Goal: Transaction & Acquisition: Purchase product/service

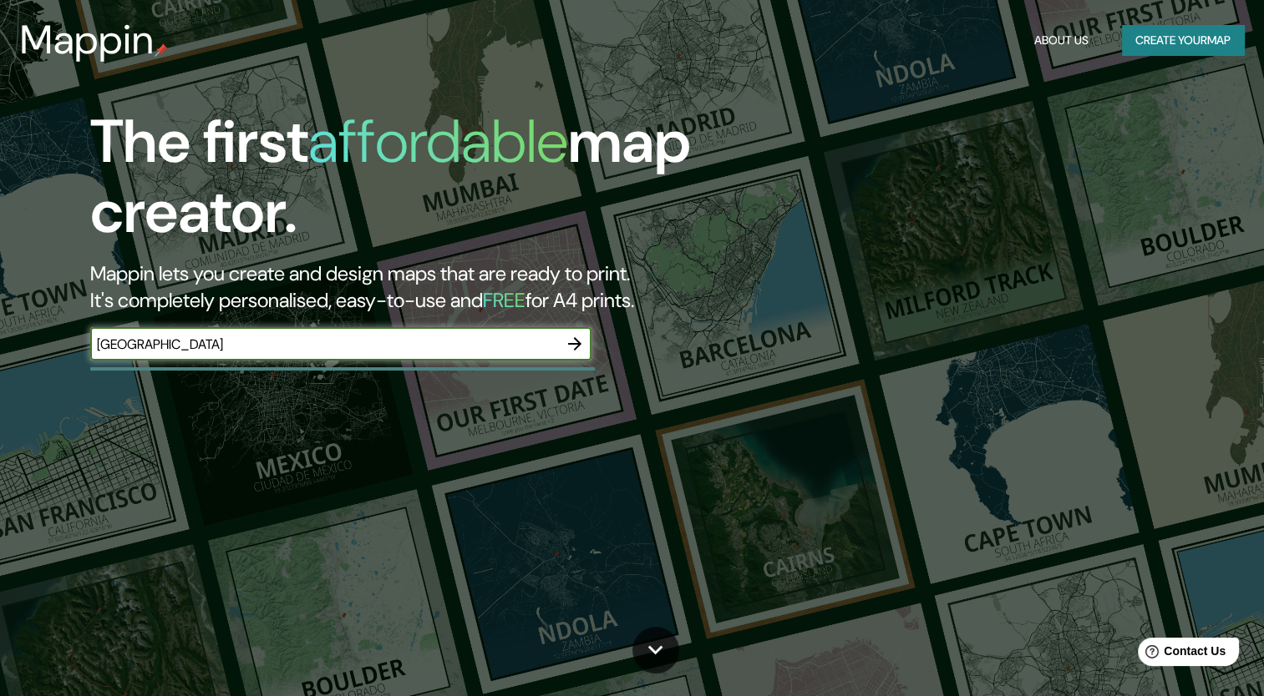
type input "[GEOGRAPHIC_DATA]"
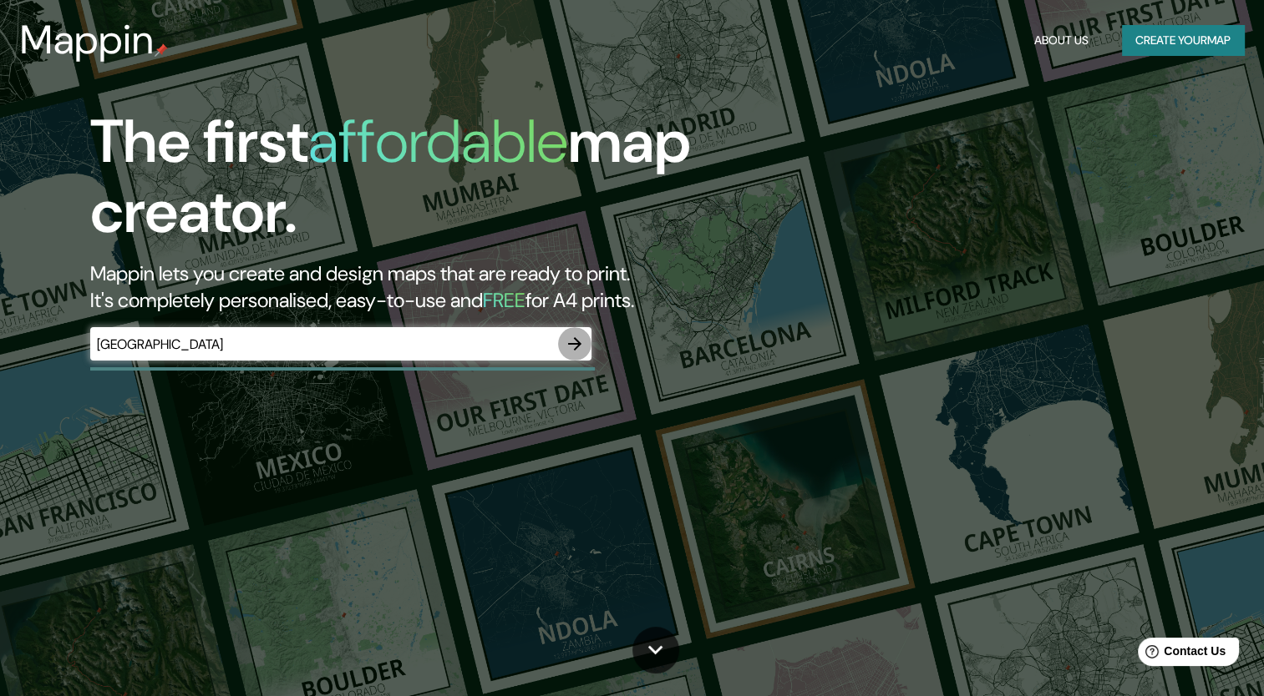
click at [580, 335] on icon "button" at bounding box center [575, 344] width 20 height 20
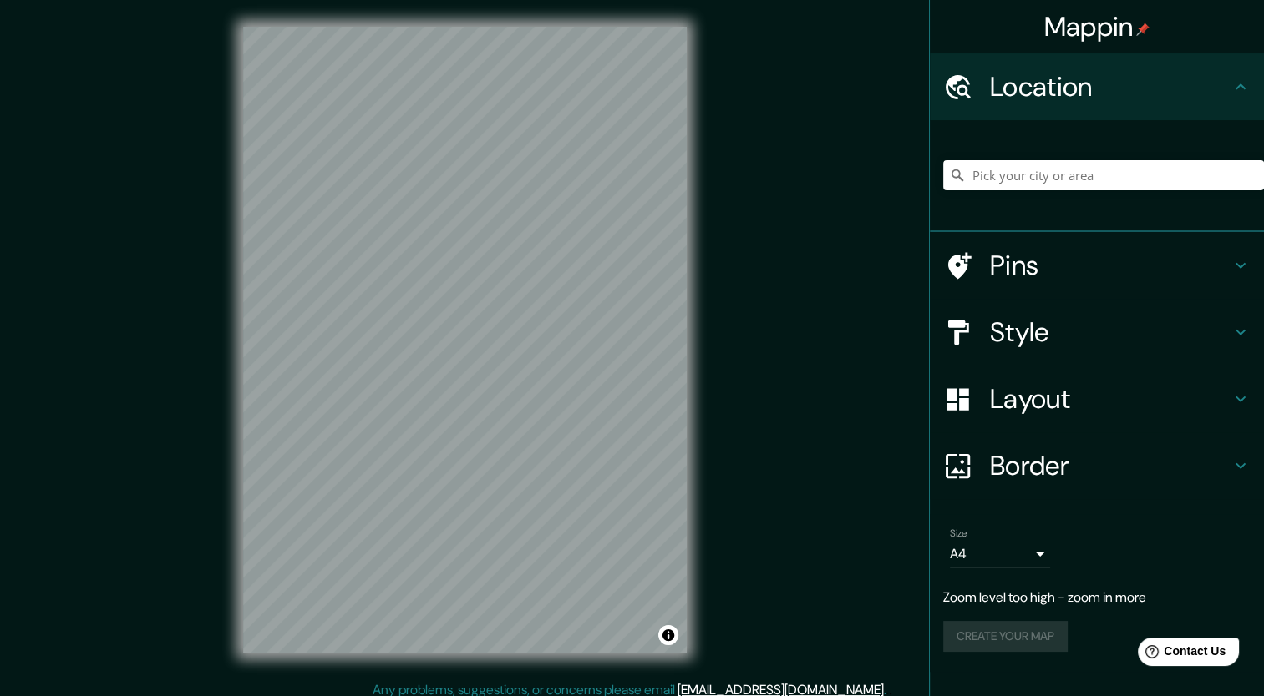
click at [879, 269] on div "Mappin Location Pins Style Layout Border Choose a border. Hint : you can make l…" at bounding box center [632, 353] width 1264 height 707
click at [745, 327] on div "Mappin Location Pins Style Layout Border Choose a border. Hint : you can make l…" at bounding box center [632, 353] width 1264 height 707
click at [696, 366] on div "© Mapbox © OpenStreetMap Improve this map" at bounding box center [464, 340] width 497 height 681
click at [702, 385] on div "© Mapbox © OpenStreetMap Improve this map" at bounding box center [464, 340] width 497 height 681
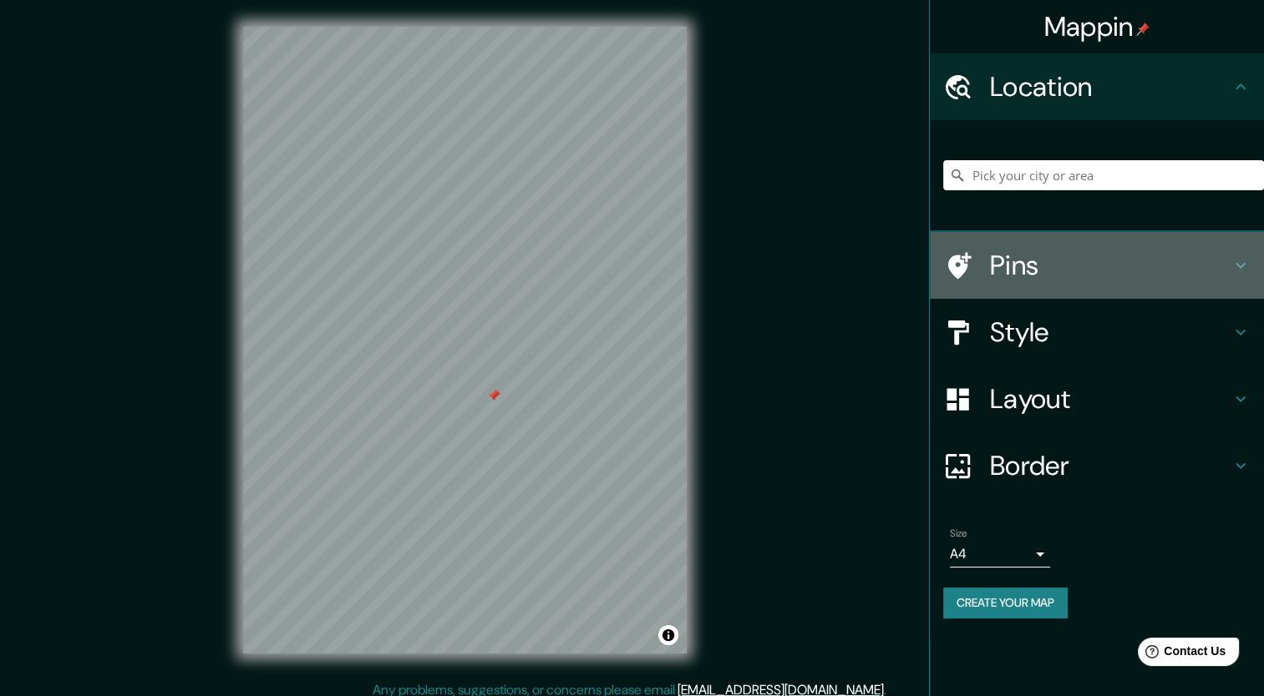
click at [1240, 271] on icon at bounding box center [1240, 266] width 20 height 20
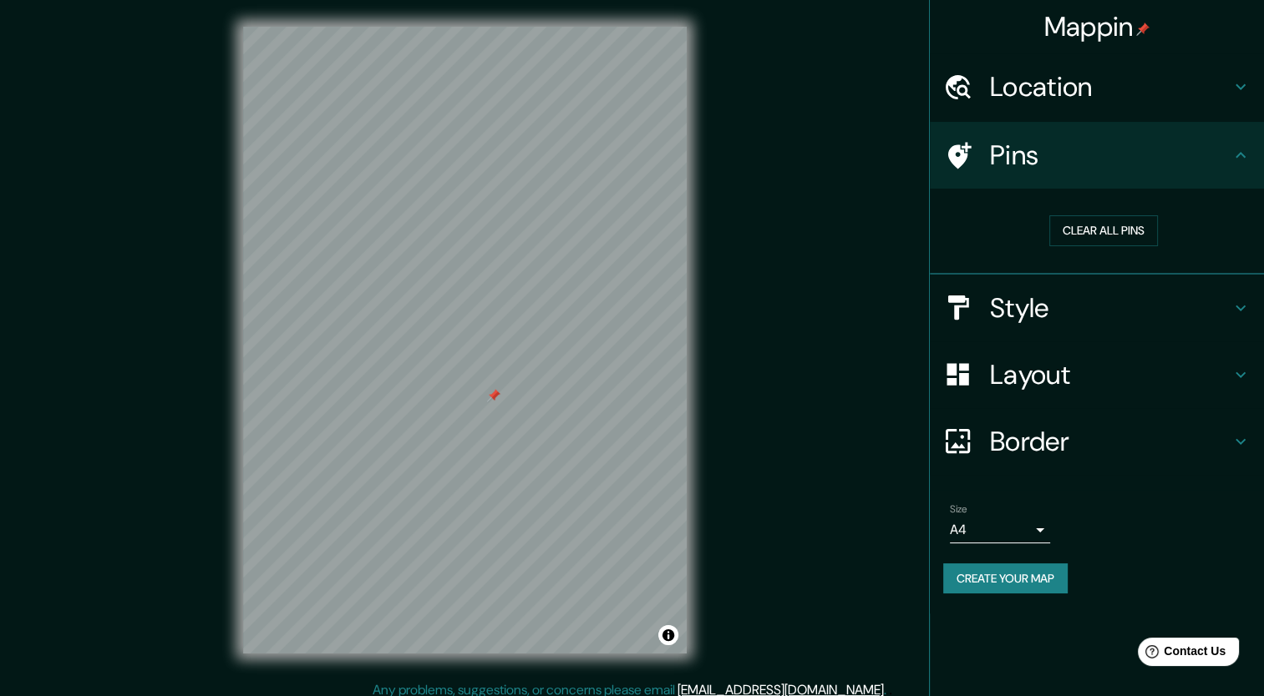
click at [1243, 156] on icon at bounding box center [1240, 155] width 20 height 20
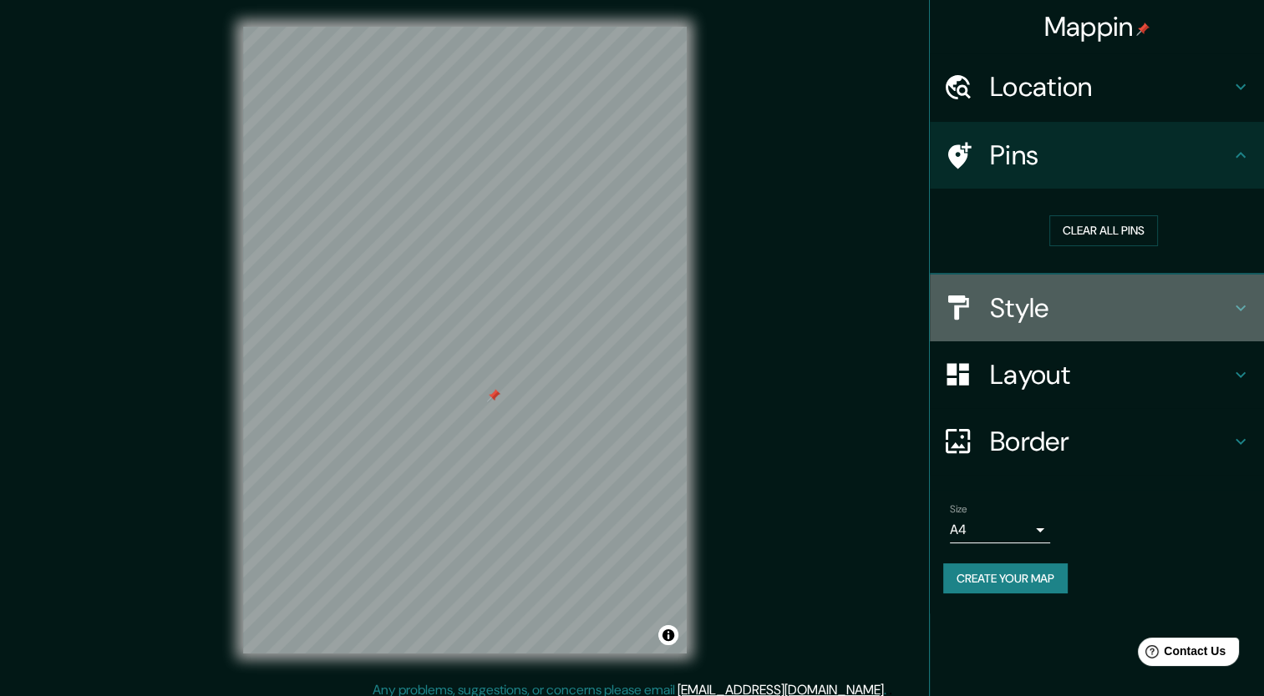
click at [1249, 306] on icon at bounding box center [1240, 308] width 20 height 20
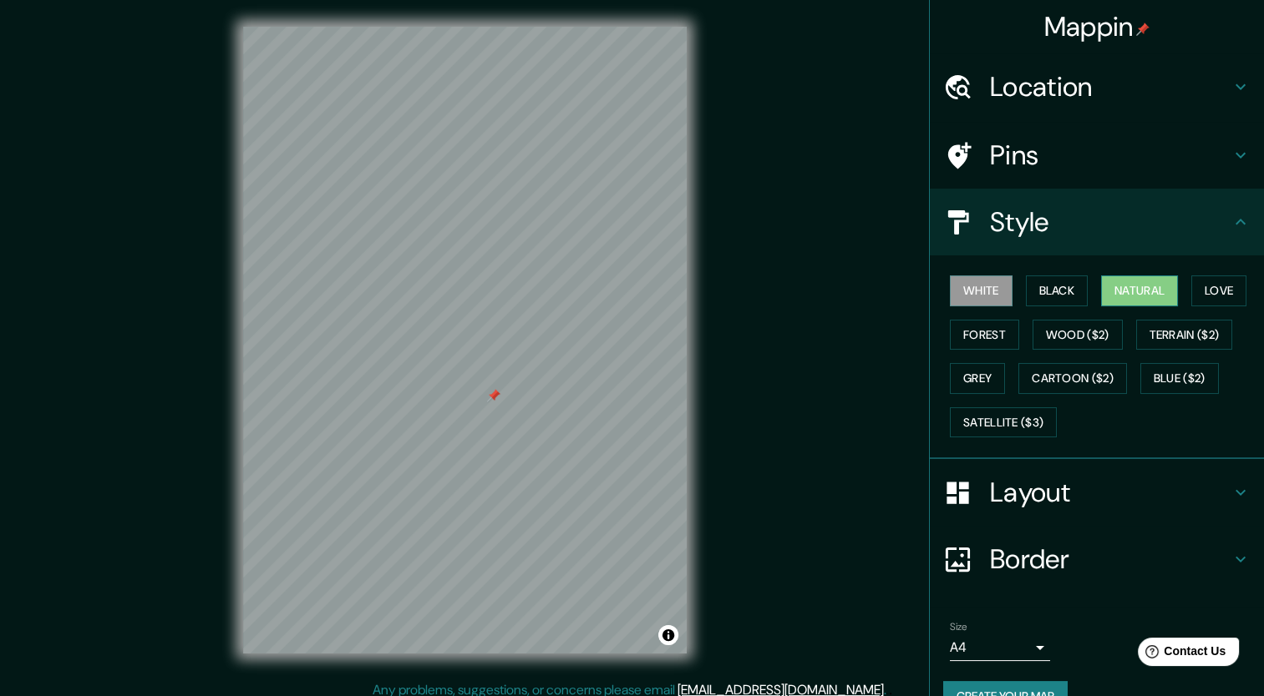
click at [1132, 286] on button "Natural" at bounding box center [1139, 291] width 77 height 31
click at [1072, 348] on button "Wood ($2)" at bounding box center [1077, 335] width 90 height 31
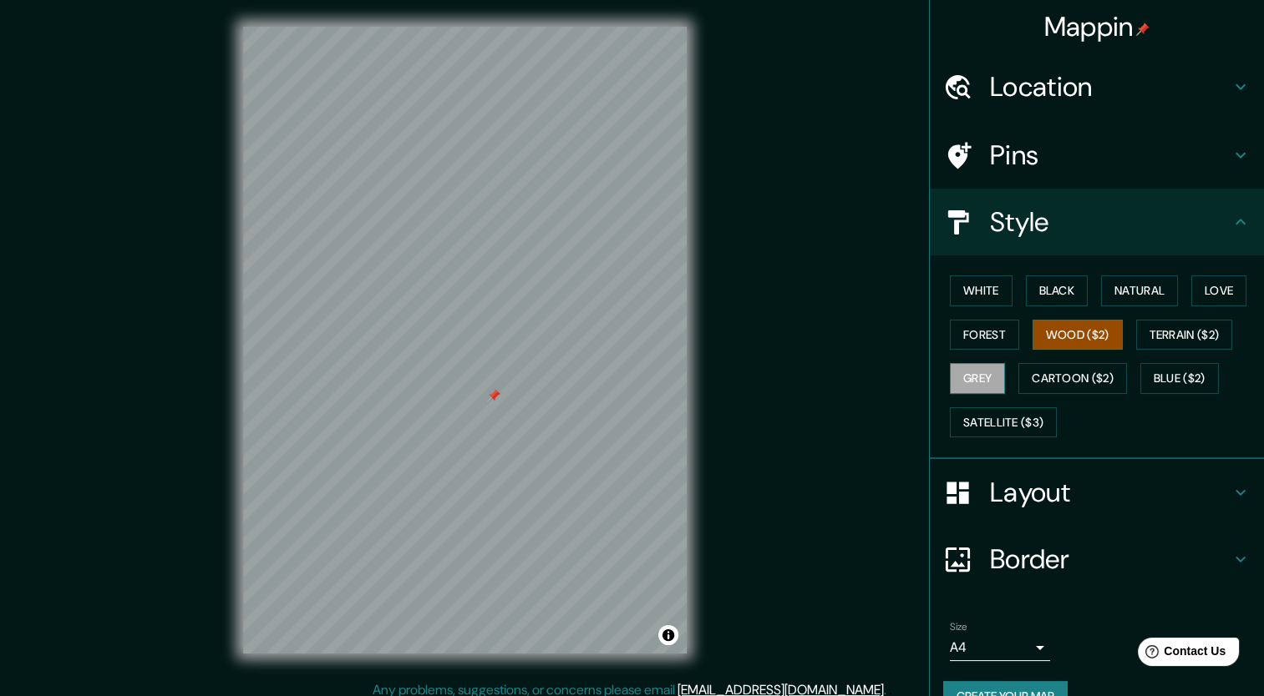
click at [959, 379] on button "Grey" at bounding box center [977, 378] width 55 height 31
click at [985, 337] on button "Forest" at bounding box center [984, 335] width 69 height 31
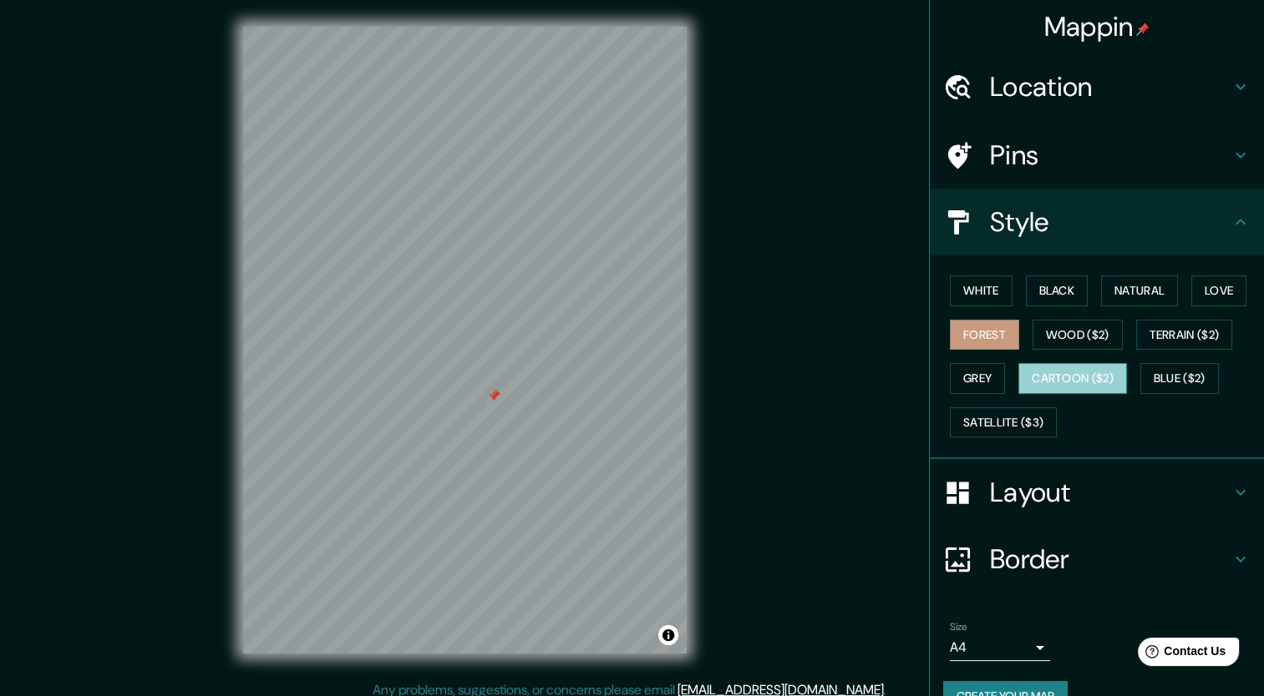
click at [1061, 363] on button "Cartoon ($2)" at bounding box center [1072, 378] width 109 height 31
click at [1185, 377] on button "Blue ($2)" at bounding box center [1179, 378] width 79 height 31
click at [1102, 386] on button "Cartoon ($2)" at bounding box center [1072, 378] width 109 height 31
click at [1001, 336] on button "Forest" at bounding box center [984, 335] width 69 height 31
click at [1142, 296] on button "Natural" at bounding box center [1139, 291] width 77 height 31
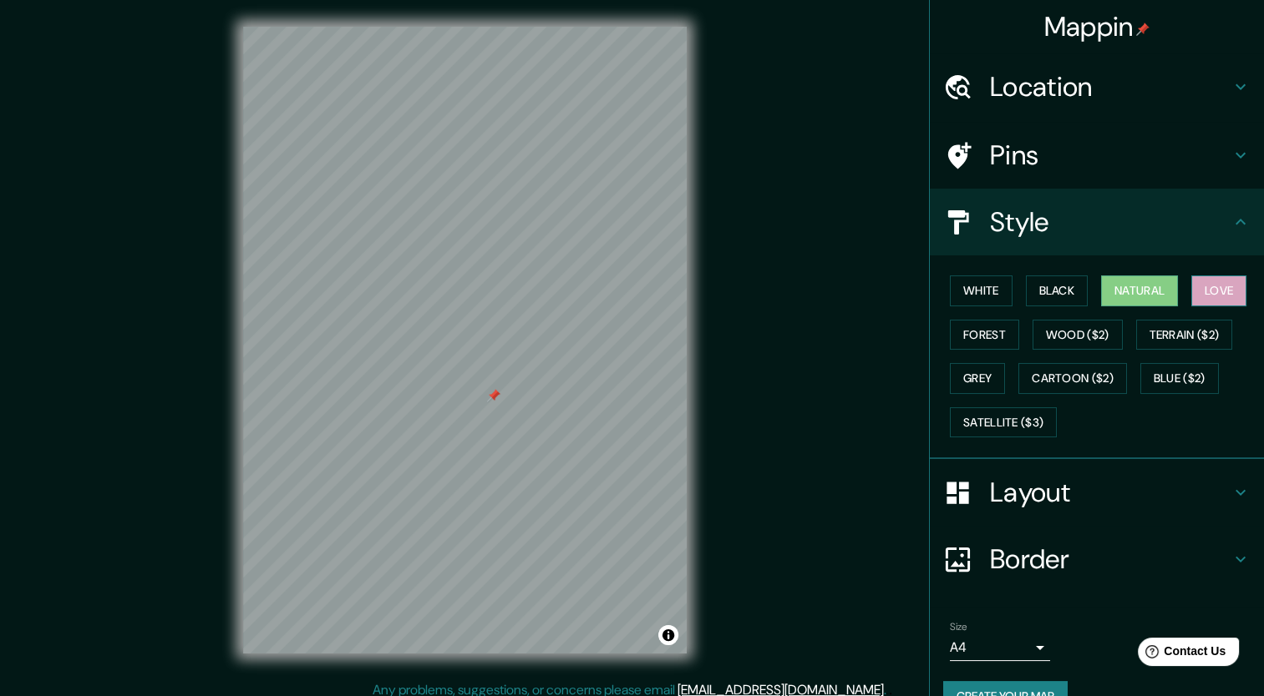
click at [1221, 291] on button "Love" at bounding box center [1218, 291] width 55 height 31
click at [989, 284] on button "White" at bounding box center [981, 291] width 63 height 31
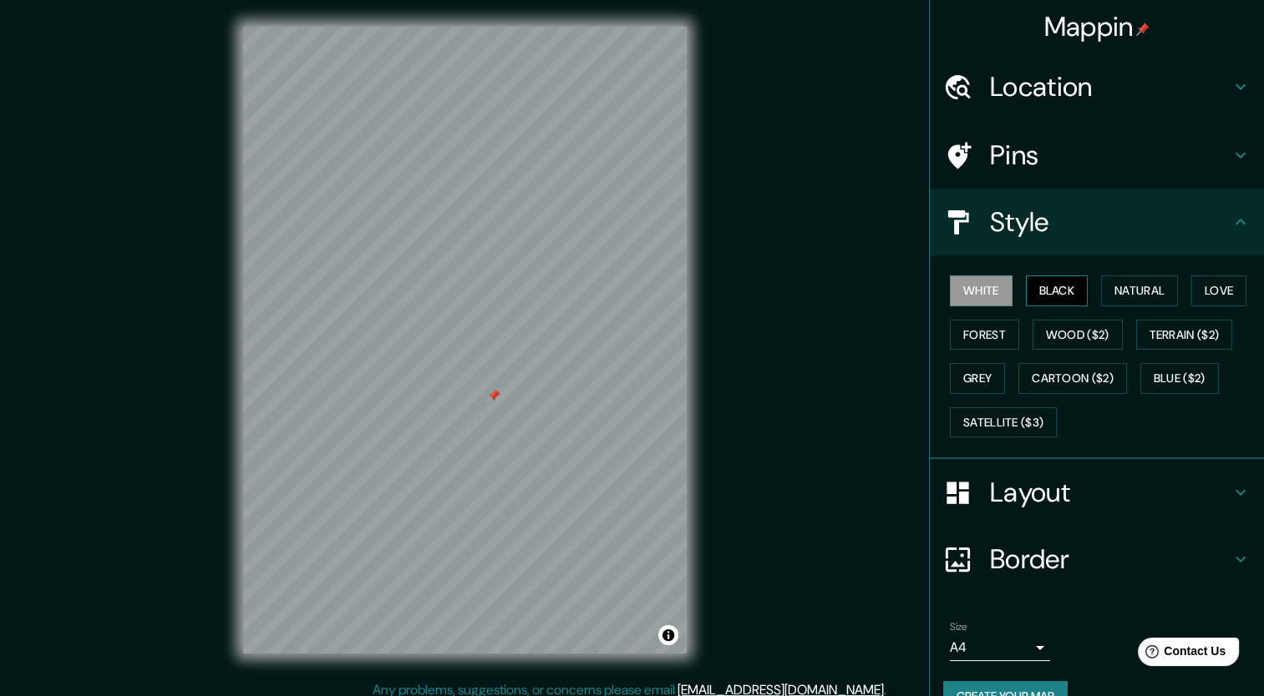
click at [1048, 292] on button "Black" at bounding box center [1057, 291] width 63 height 31
click at [980, 339] on button "Forest" at bounding box center [984, 335] width 69 height 31
click at [980, 366] on button "Grey" at bounding box center [977, 378] width 55 height 31
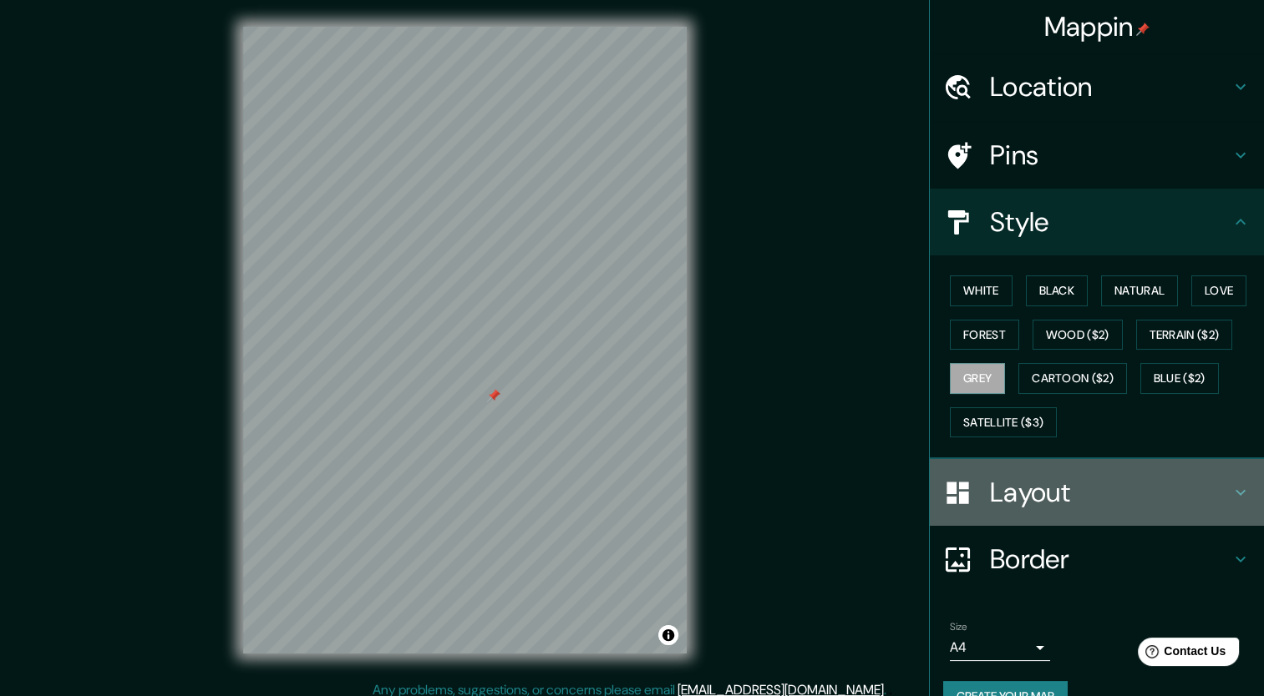
click at [1089, 490] on h4 "Layout" at bounding box center [1110, 492] width 241 height 33
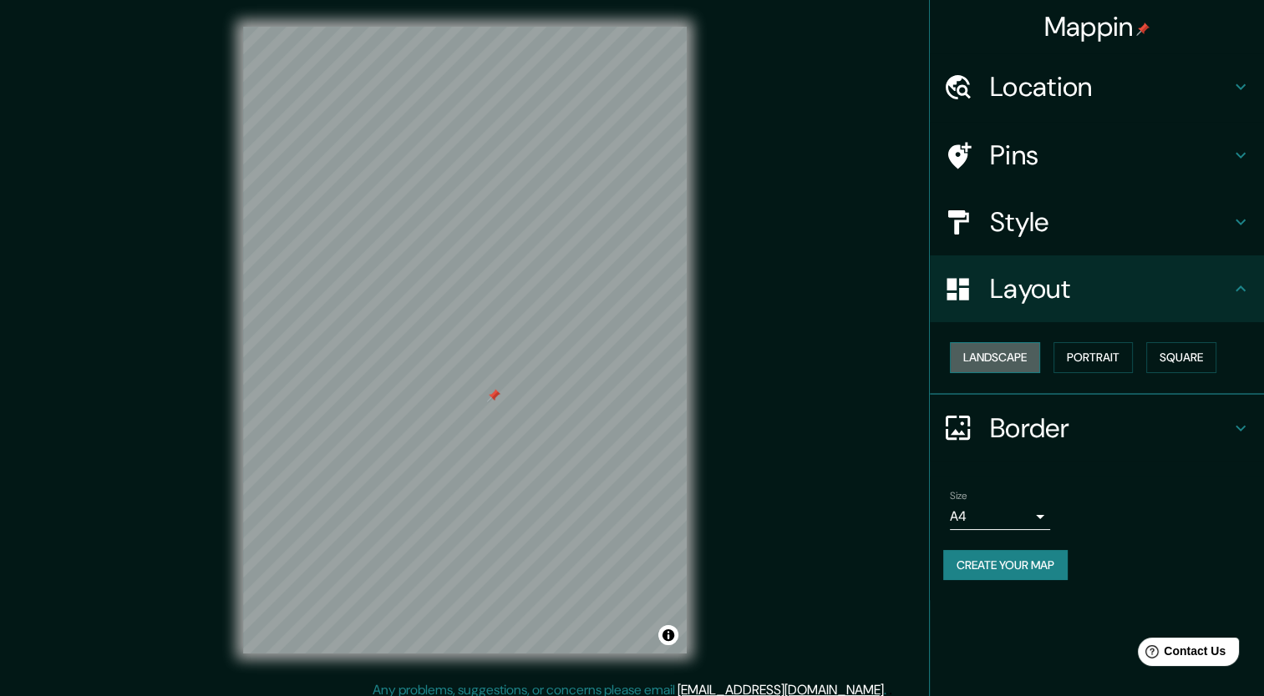
click at [1026, 366] on button "Landscape" at bounding box center [995, 357] width 90 height 31
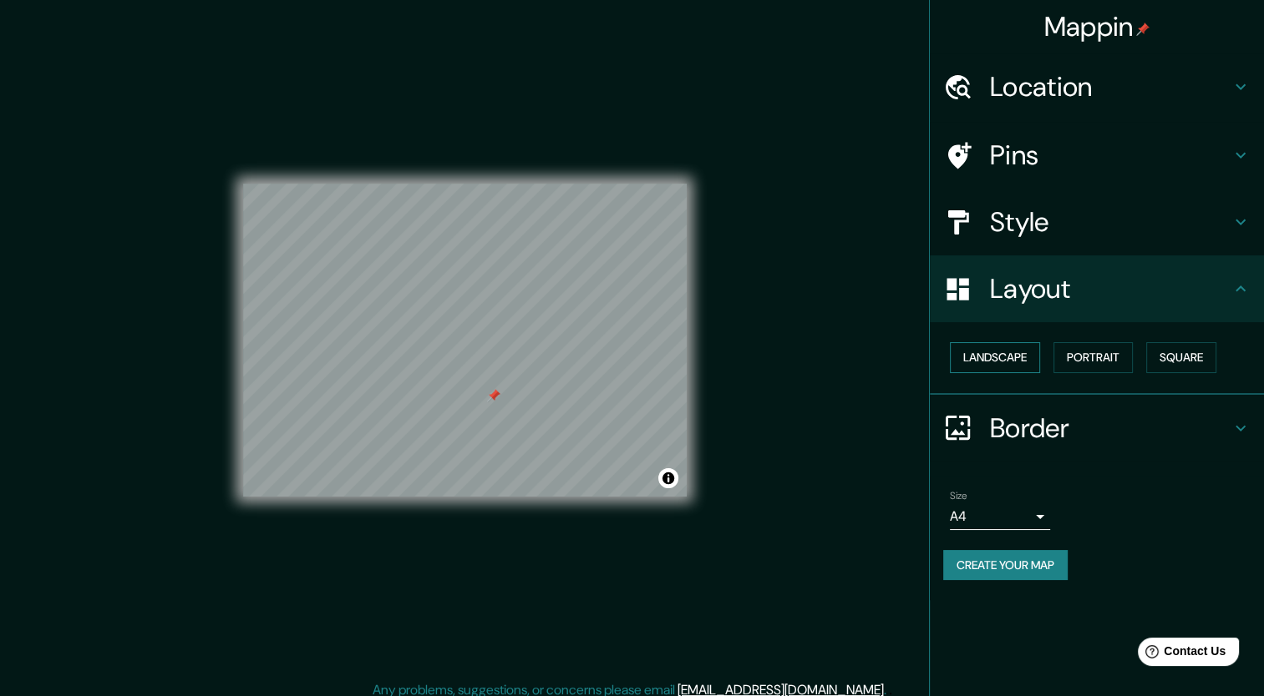
click at [1026, 366] on button "Landscape" at bounding box center [995, 357] width 90 height 31
click at [1094, 370] on button "Portrait" at bounding box center [1092, 357] width 79 height 31
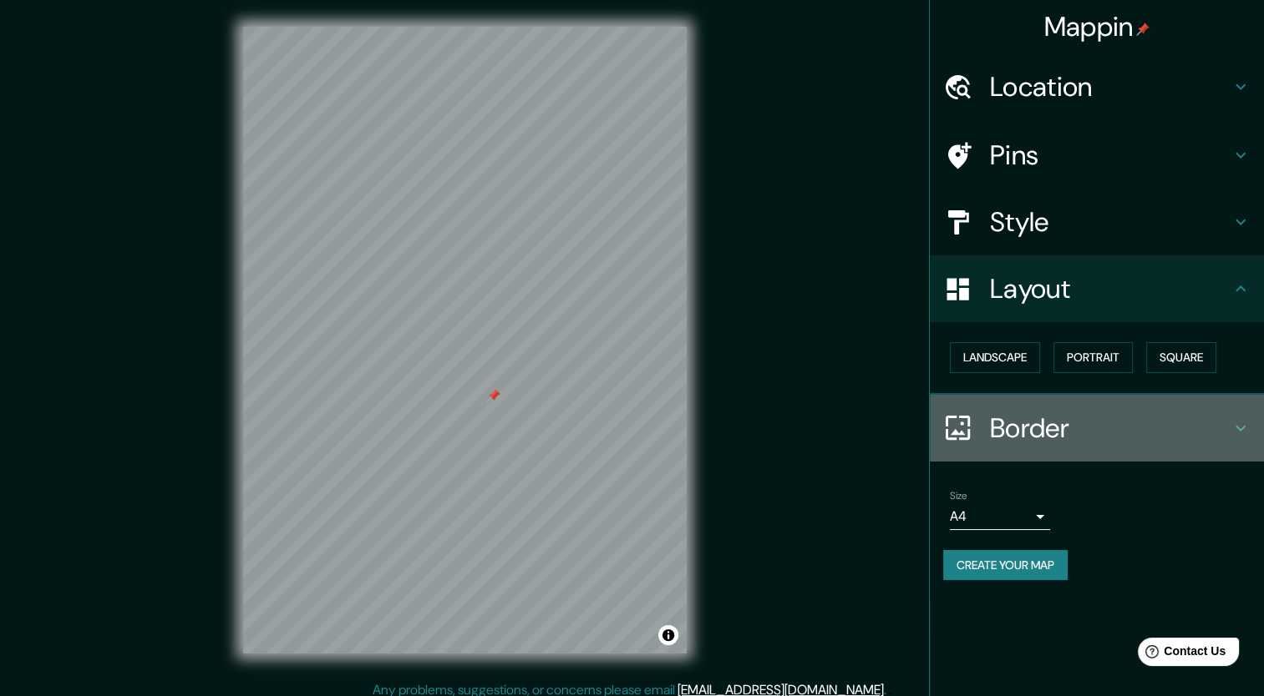
click at [1091, 417] on h4 "Border" at bounding box center [1110, 428] width 241 height 33
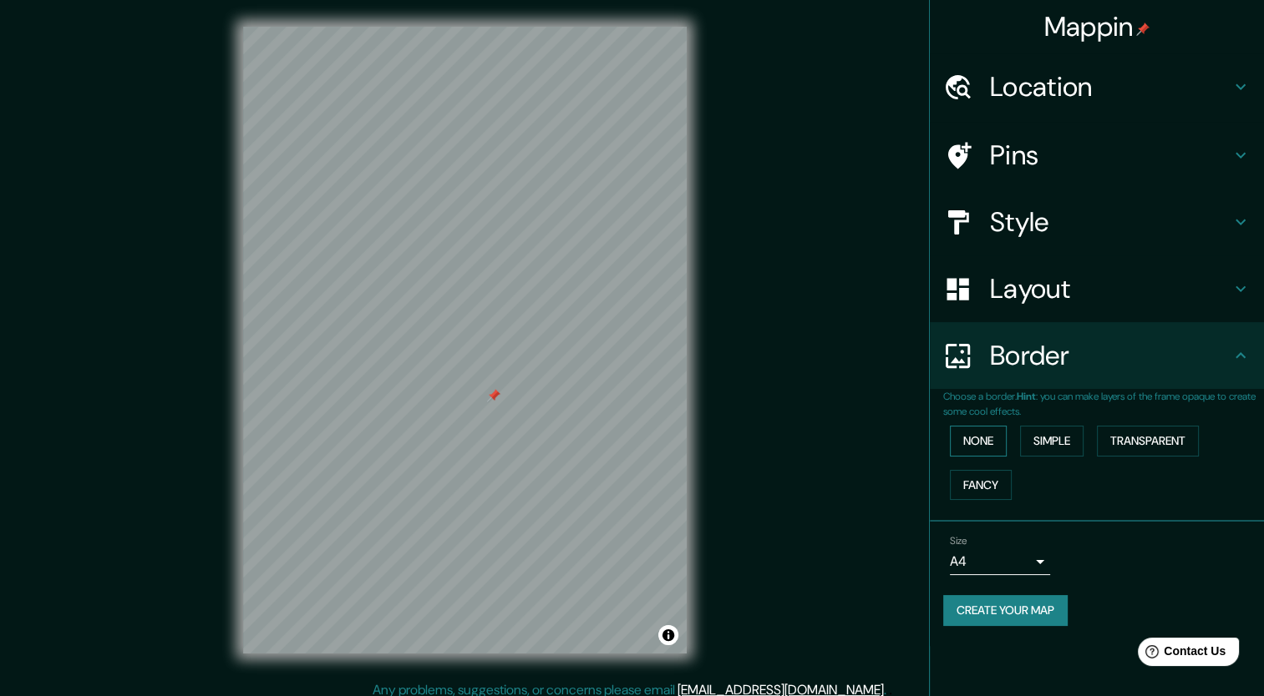
click at [984, 448] on button "None" at bounding box center [978, 441] width 57 height 31
click at [1066, 456] on div "None Simple Transparent Fancy" at bounding box center [1103, 463] width 321 height 88
click at [1061, 452] on button "Simple" at bounding box center [1051, 441] width 63 height 31
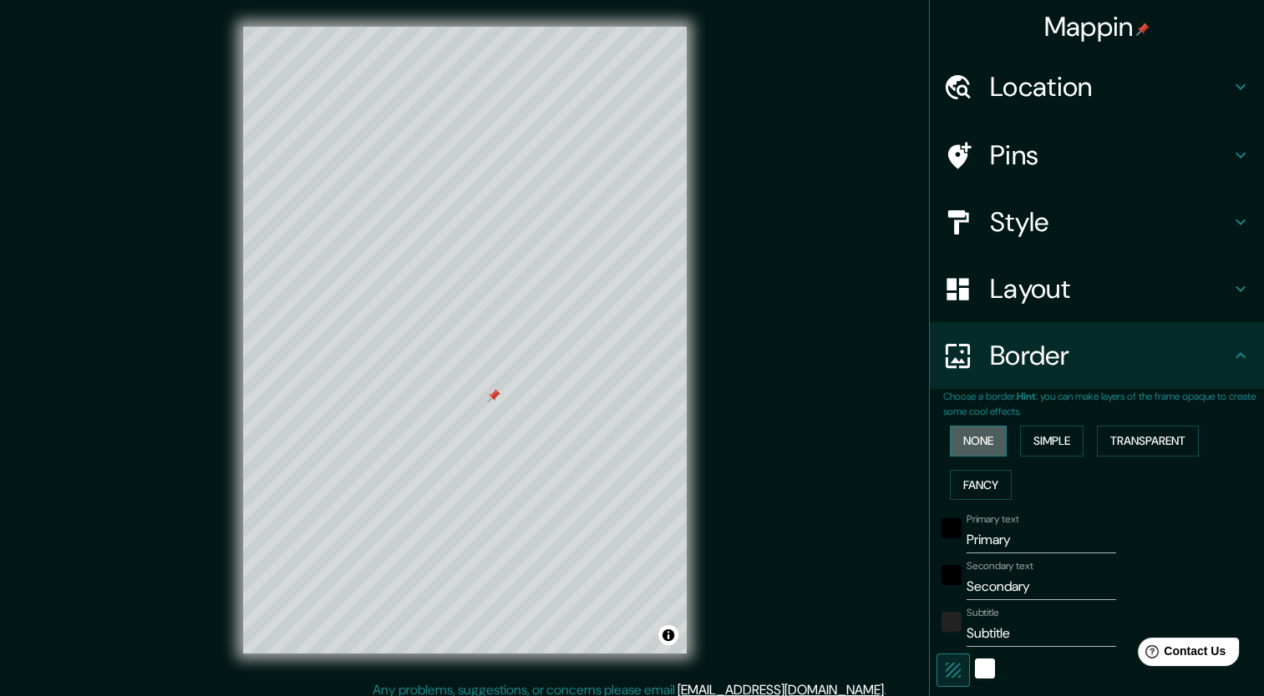
click at [959, 433] on button "None" at bounding box center [978, 441] width 57 height 31
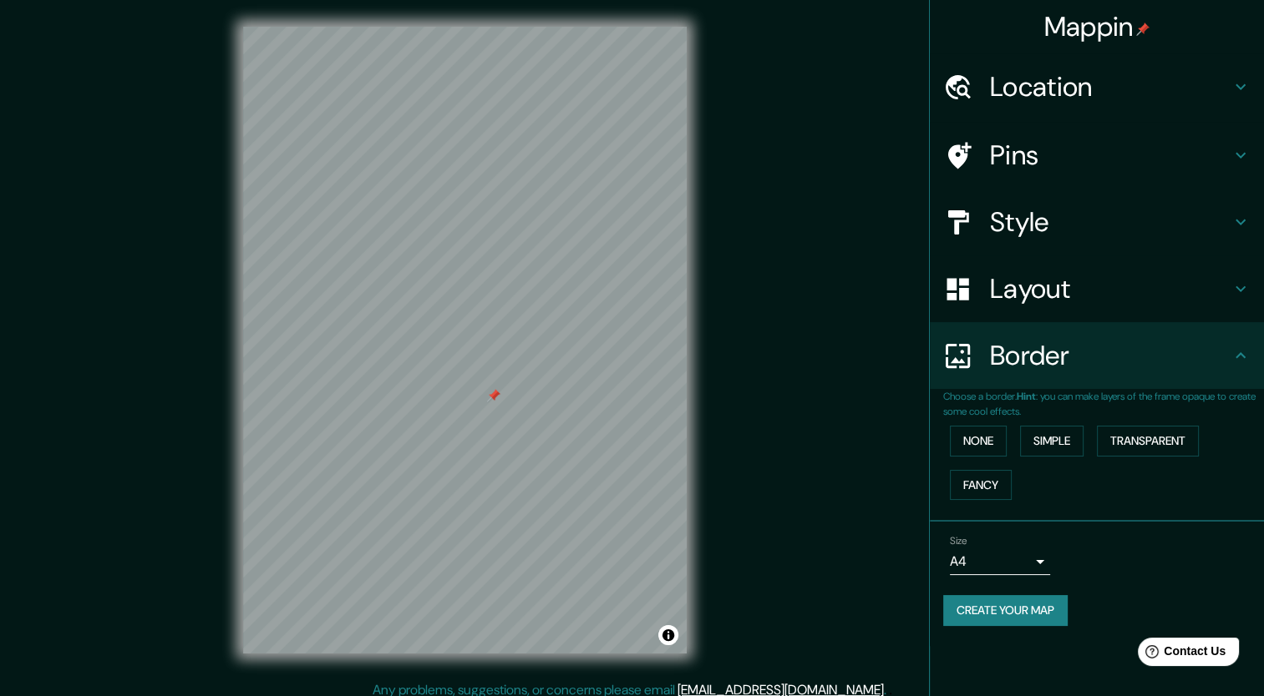
click at [1088, 225] on h4 "Style" at bounding box center [1110, 221] width 241 height 33
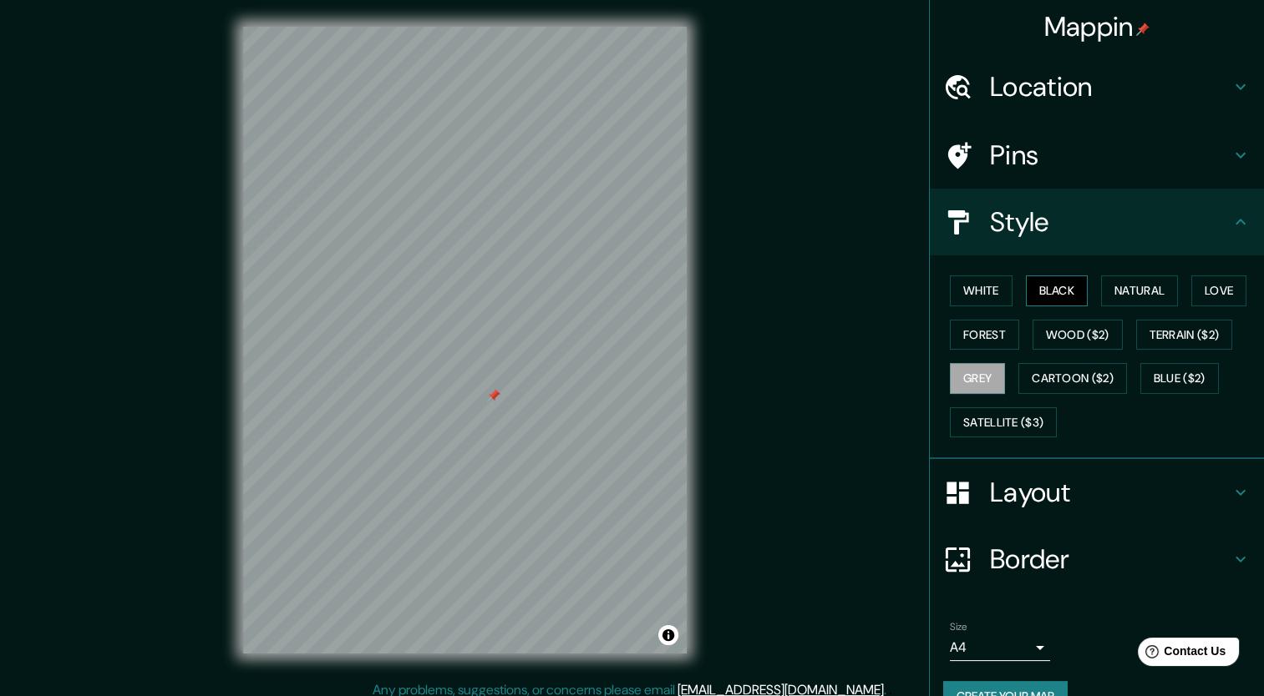
click at [1054, 294] on button "Black" at bounding box center [1057, 291] width 63 height 31
click at [982, 341] on button "Forest" at bounding box center [984, 335] width 69 height 31
click at [1079, 335] on button "Wood ($2)" at bounding box center [1077, 335] width 90 height 31
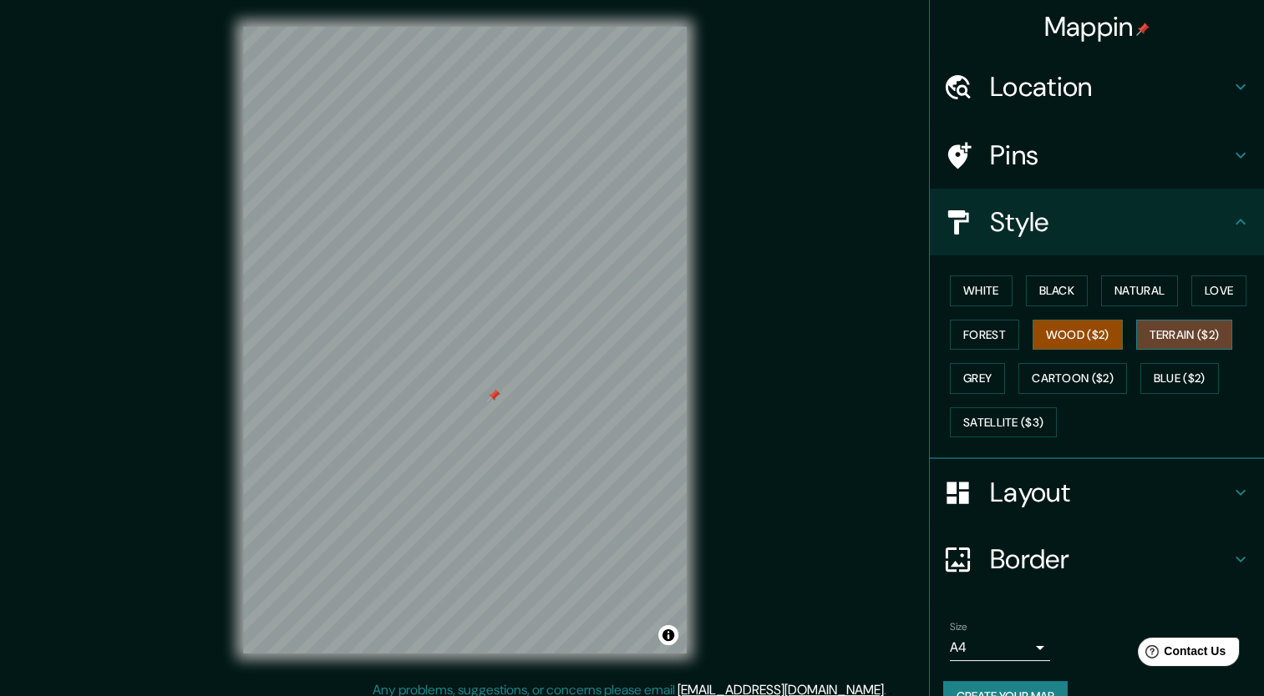
click at [1209, 333] on button "Terrain ($2)" at bounding box center [1184, 335] width 97 height 31
click at [1106, 332] on button "Wood ($2)" at bounding box center [1077, 335] width 90 height 31
click at [982, 377] on button "Grey" at bounding box center [977, 378] width 55 height 31
